Goal: Transaction & Acquisition: Book appointment/travel/reservation

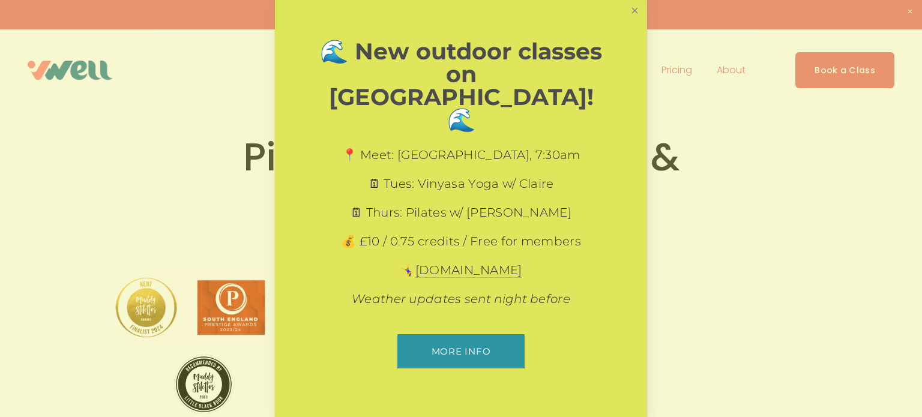
click at [632, 21] on link "Close" at bounding box center [634, 10] width 21 height 21
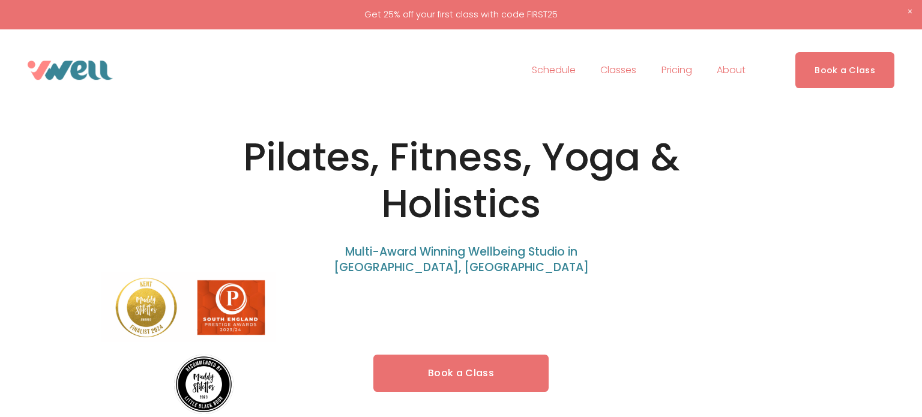
click at [446, 367] on link "Book a Class" at bounding box center [460, 374] width 175 height 38
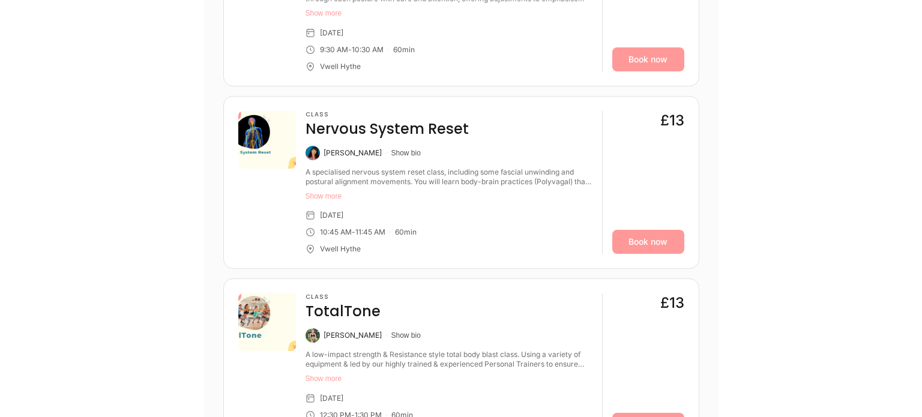
scroll to position [1015, 0]
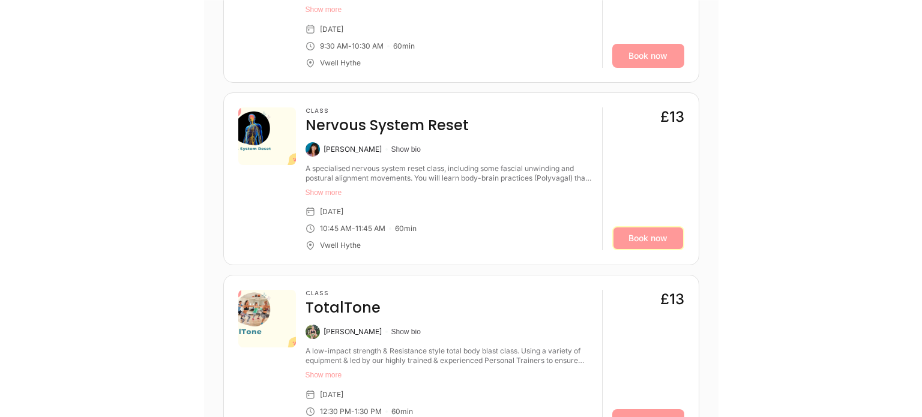
click at [646, 232] on link "Book now" at bounding box center [648, 238] width 72 height 24
